Goal: Navigation & Orientation: Find specific page/section

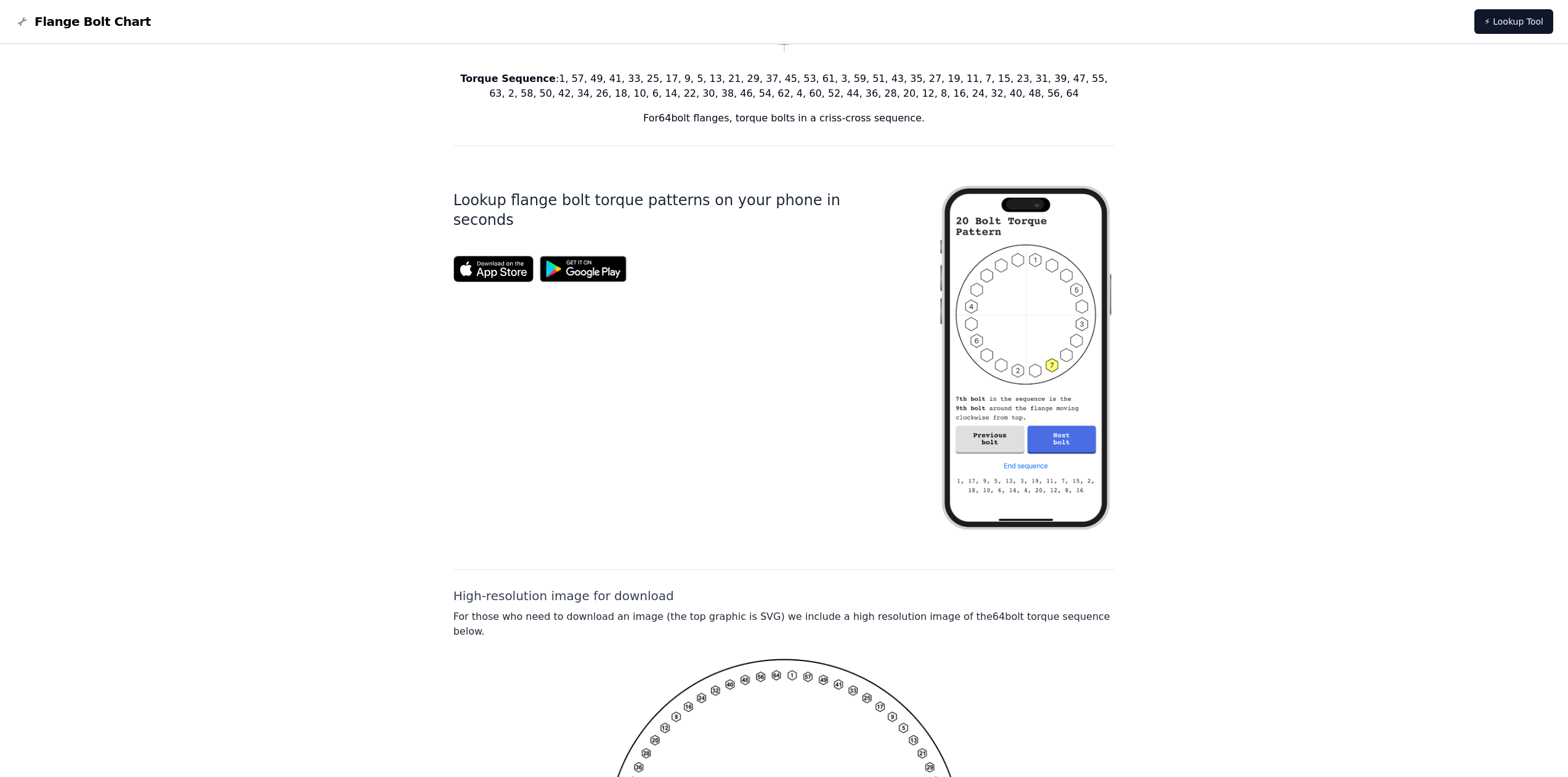
scroll to position [267, 0]
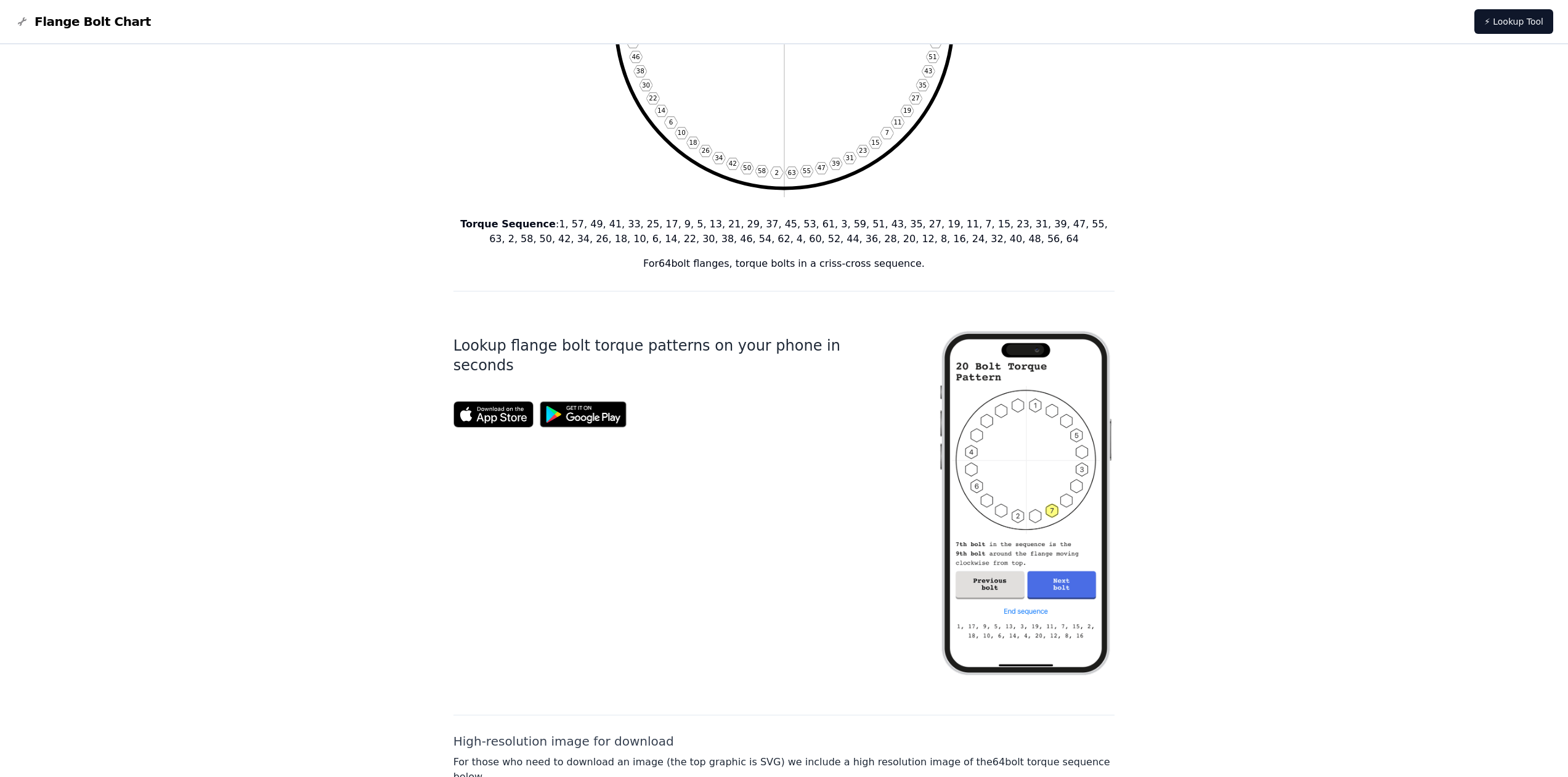
click at [1006, 588] on img at bounding box center [1026, 503] width 177 height 384
click at [1051, 514] on img at bounding box center [1026, 503] width 177 height 384
click at [1039, 518] on img at bounding box center [1026, 503] width 177 height 384
click at [1012, 524] on img at bounding box center [1026, 503] width 177 height 384
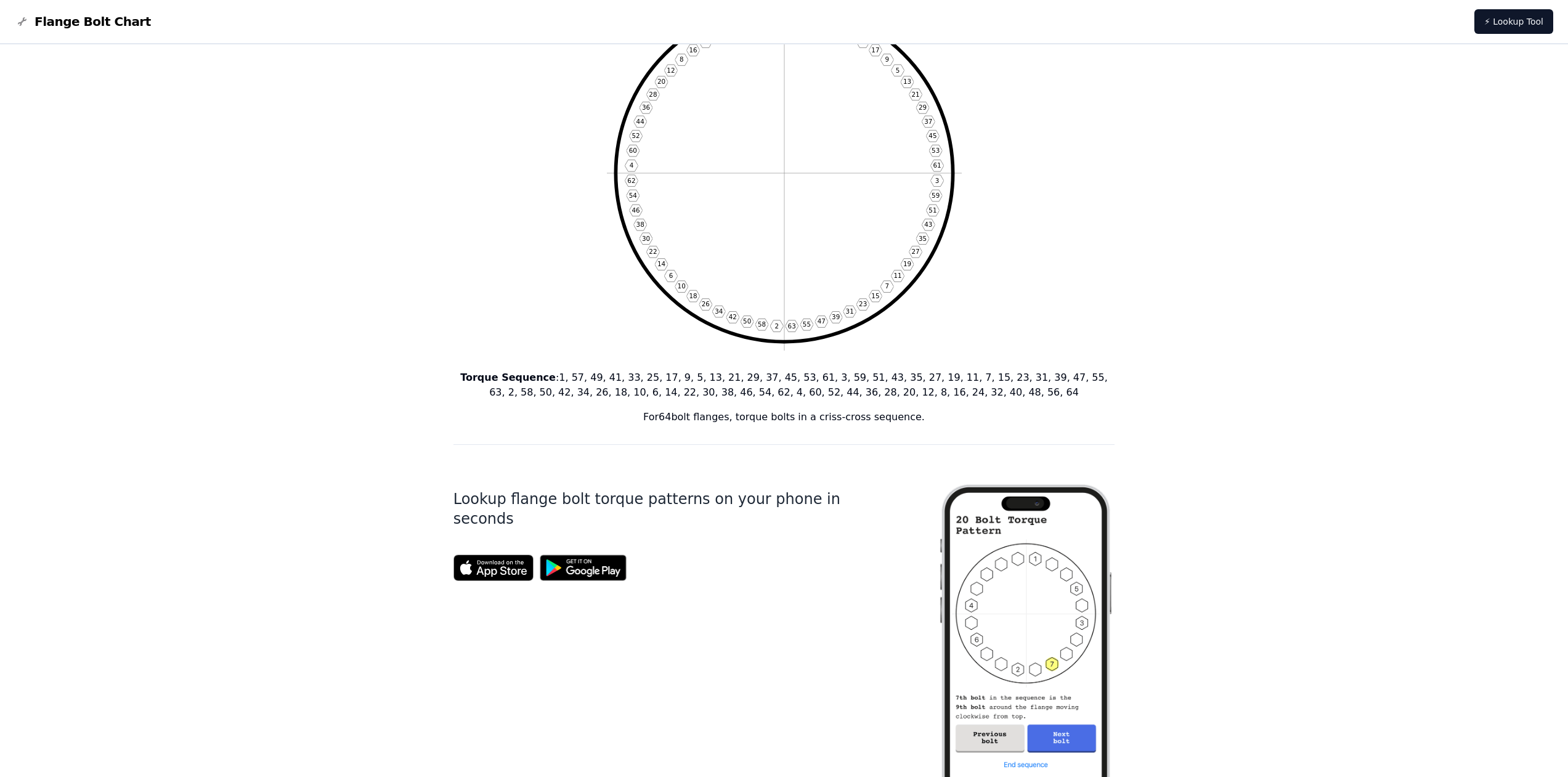
scroll to position [0, 0]
